Goal: Task Accomplishment & Management: Complete application form

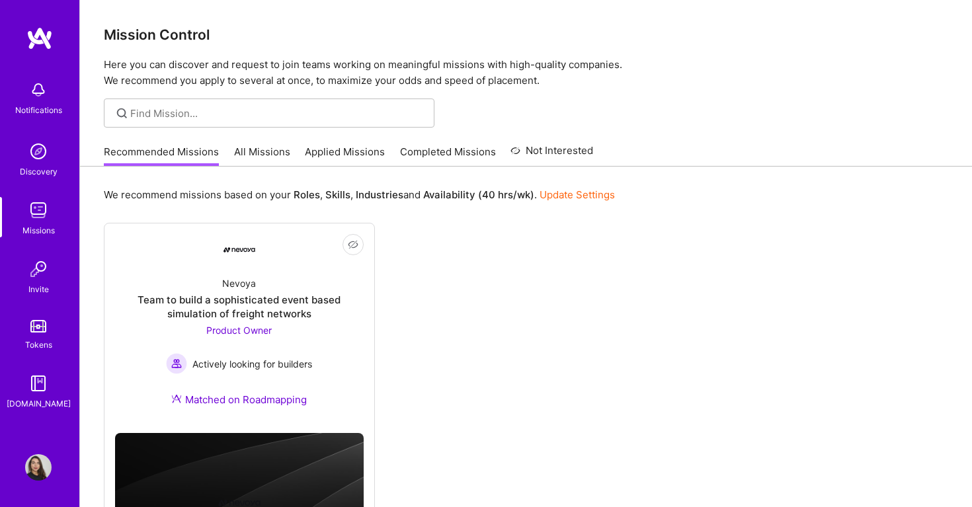
click at [301, 307] on div "Team to build a sophisticated event based simulation of freight networks" at bounding box center [239, 307] width 249 height 28
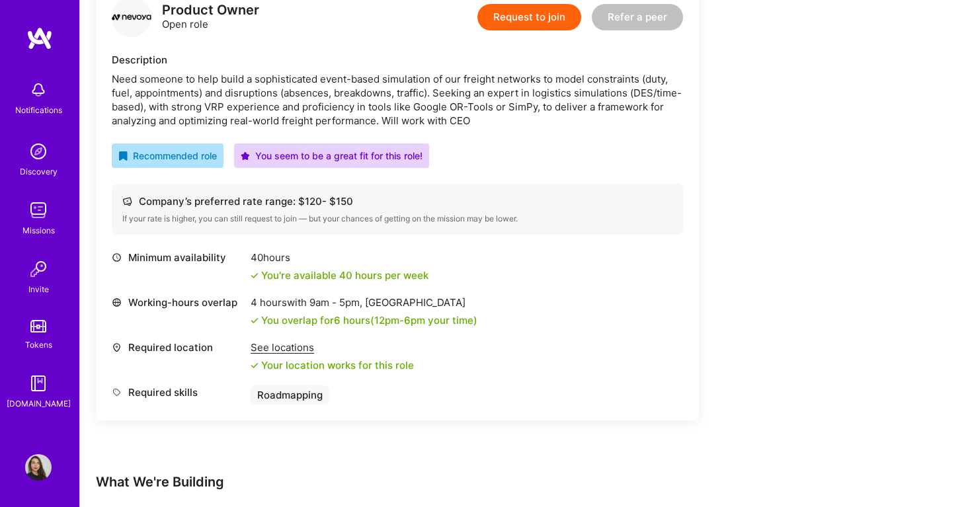
scroll to position [359, 0]
click at [540, 22] on button "Request to join" at bounding box center [529, 16] width 104 height 26
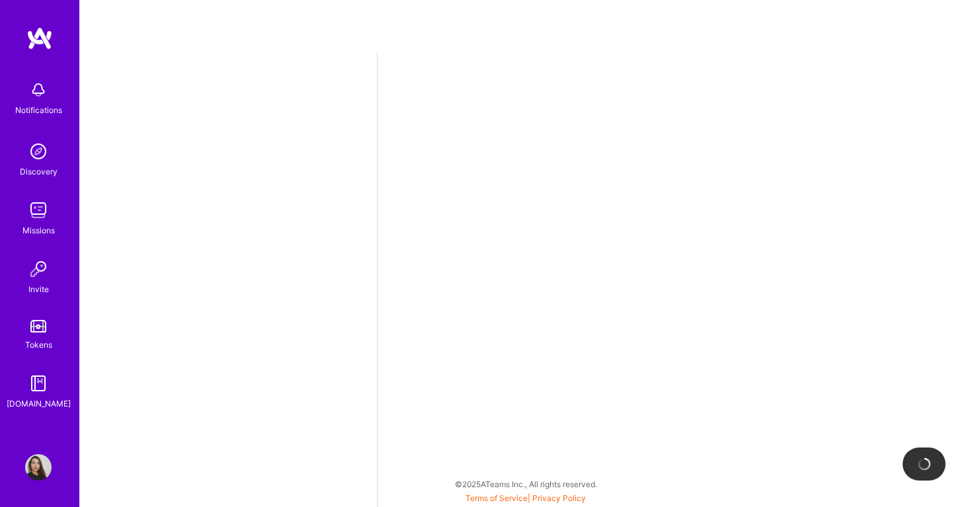
select select "US"
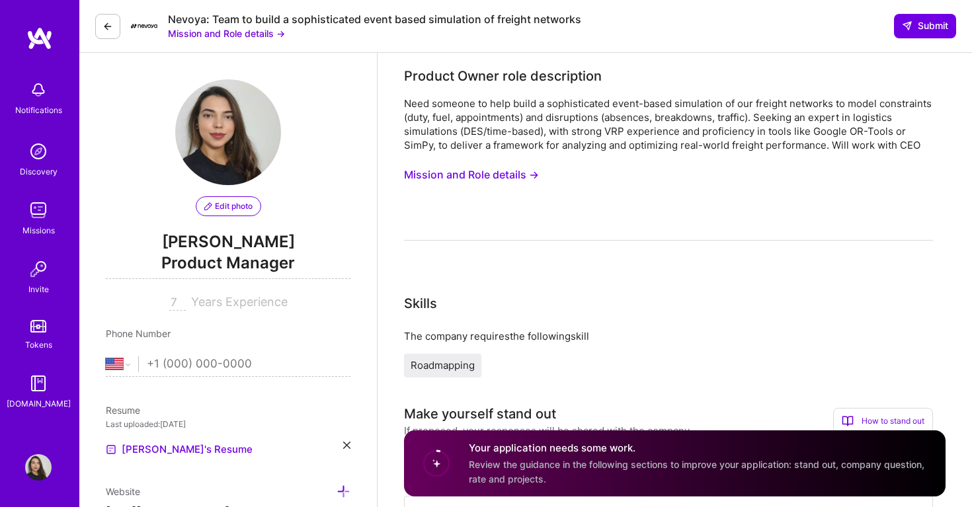
click at [472, 171] on button "Mission and Role details →" at bounding box center [471, 175] width 135 height 24
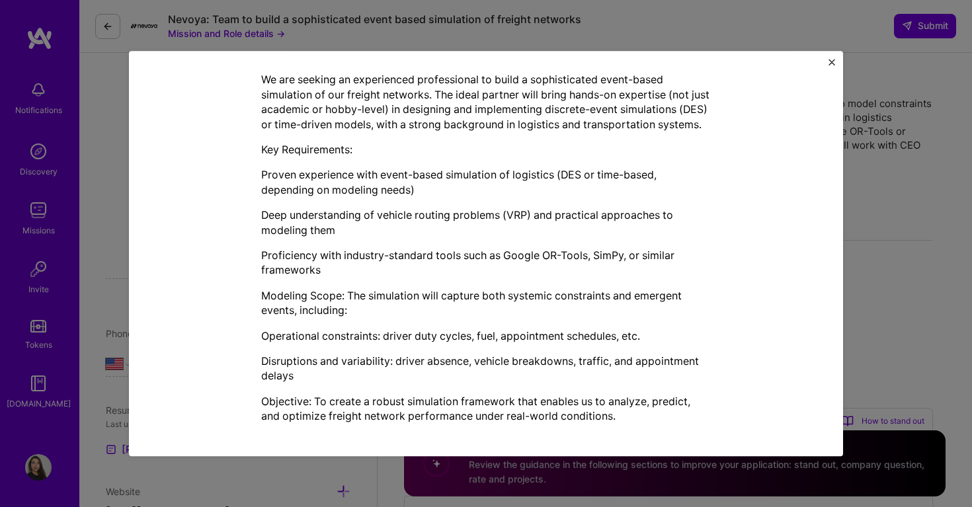
scroll to position [328, 0]
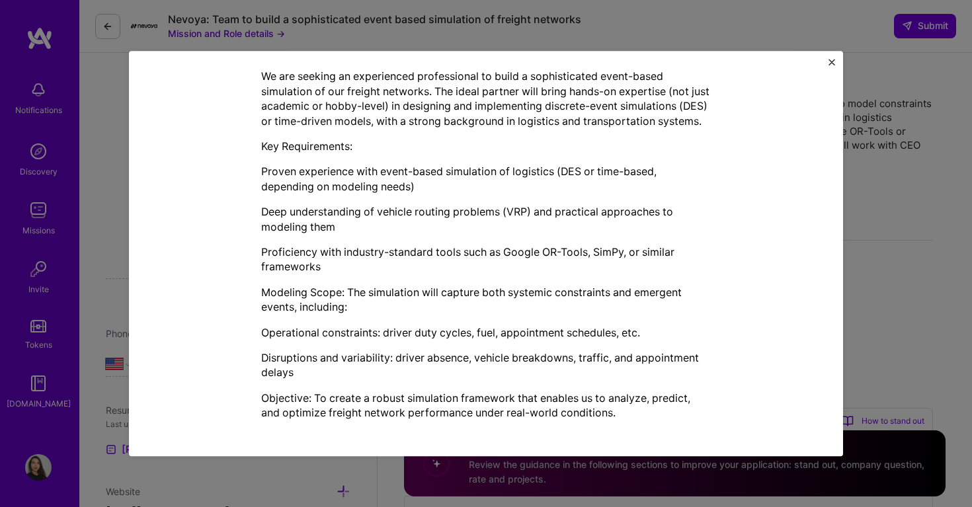
click at [829, 59] on img "Close" at bounding box center [831, 62] width 7 height 7
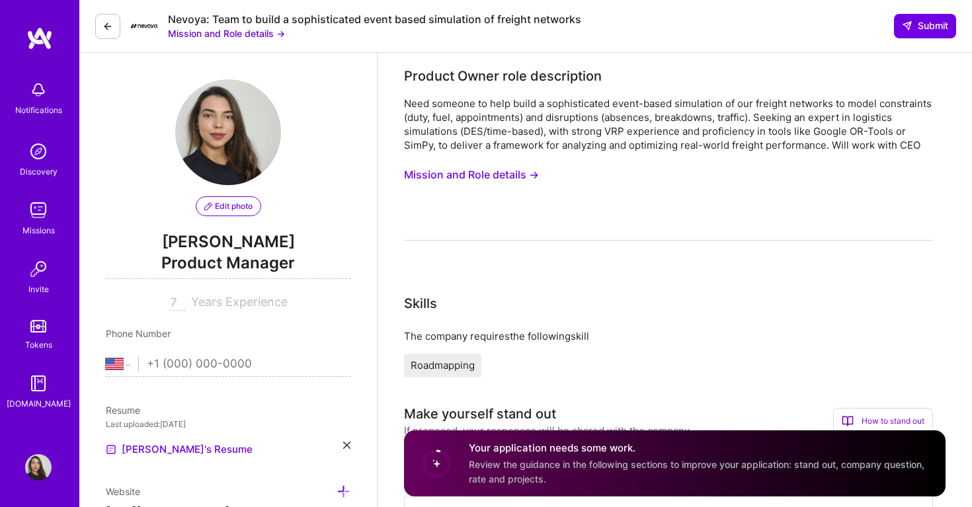
click at [104, 29] on icon at bounding box center [107, 26] width 11 height 11
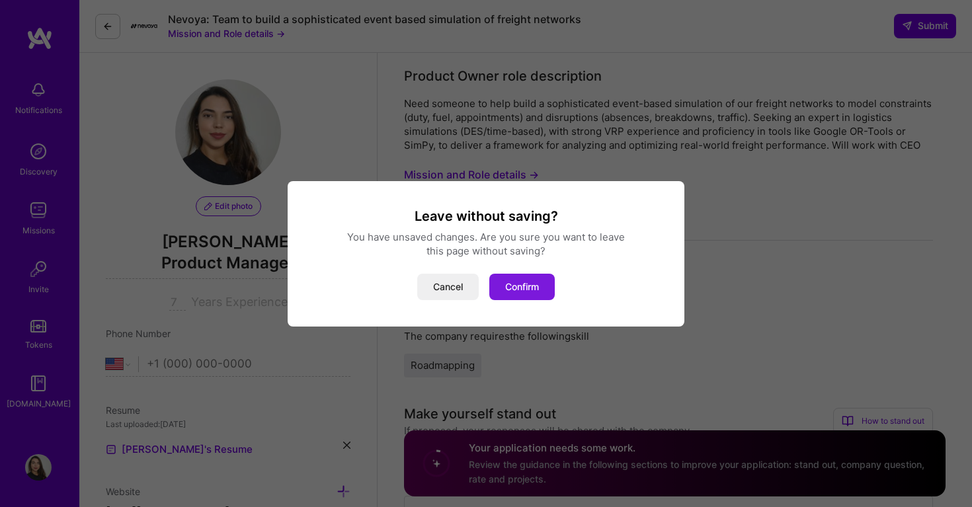
click at [538, 295] on button "Confirm" at bounding box center [521, 287] width 65 height 26
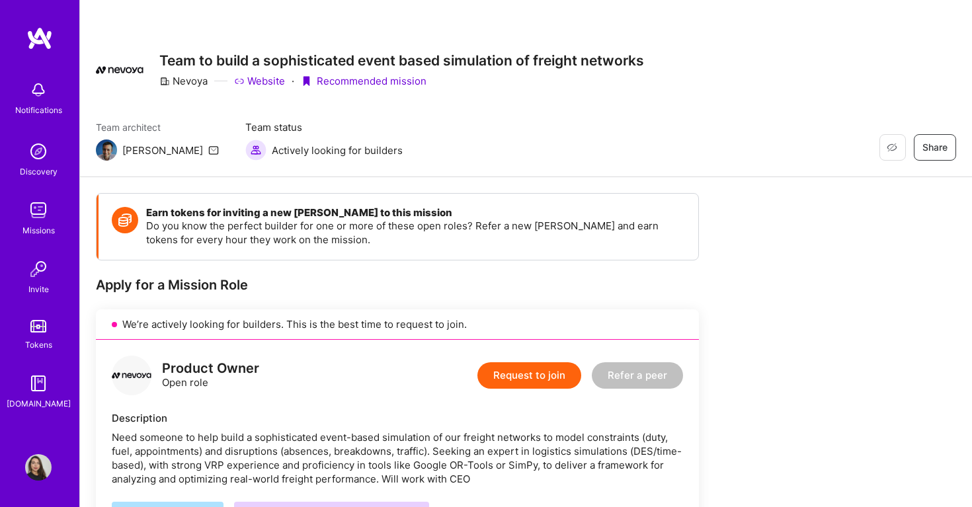
click at [108, 153] on img at bounding box center [106, 149] width 21 height 21
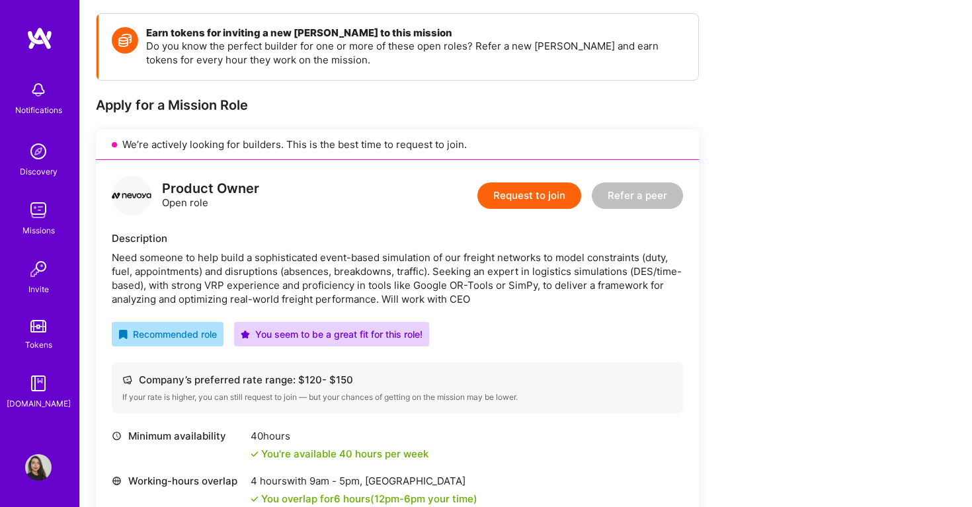
scroll to position [188, 0]
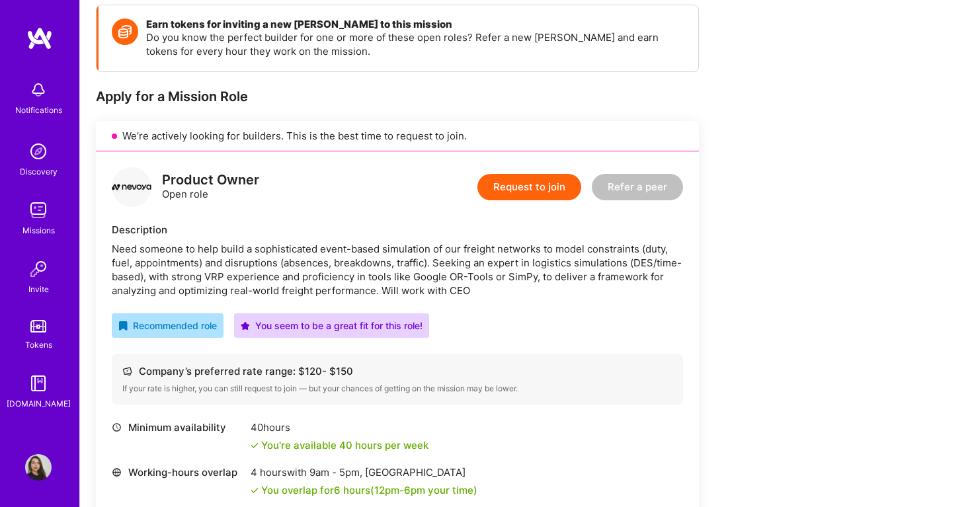
click at [36, 220] on img at bounding box center [38, 210] width 26 height 26
